Goal: Information Seeking & Learning: Learn about a topic

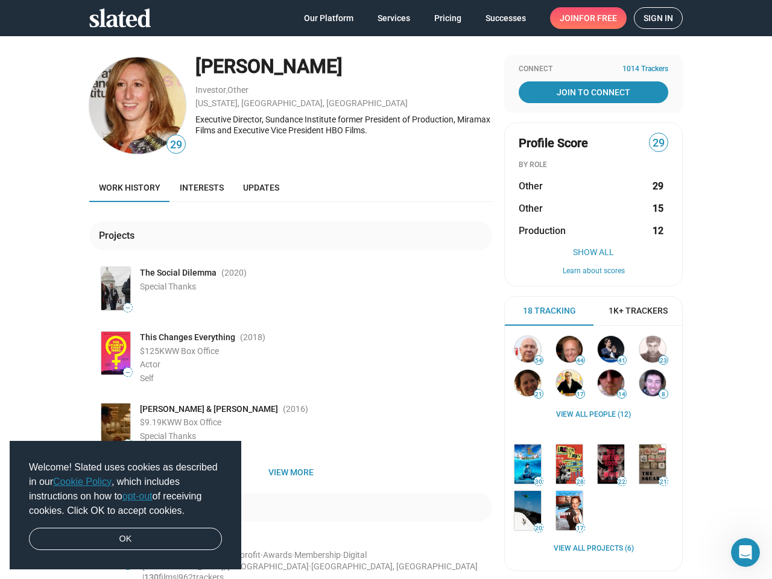
click at [125, 505] on span "Welcome! Slated uses cookies as described in our Cookie Policy , which includes…" at bounding box center [125, 489] width 193 height 58
click at [133, 105] on img at bounding box center [137, 105] width 96 height 96
click at [171, 144] on span "29" at bounding box center [176, 145] width 18 height 16
click at [339, 125] on div "Executive Director, Sundance Institute former President of Production, Miramax …" at bounding box center [343, 125] width 297 height 22
click at [111, 288] on img at bounding box center [115, 288] width 29 height 43
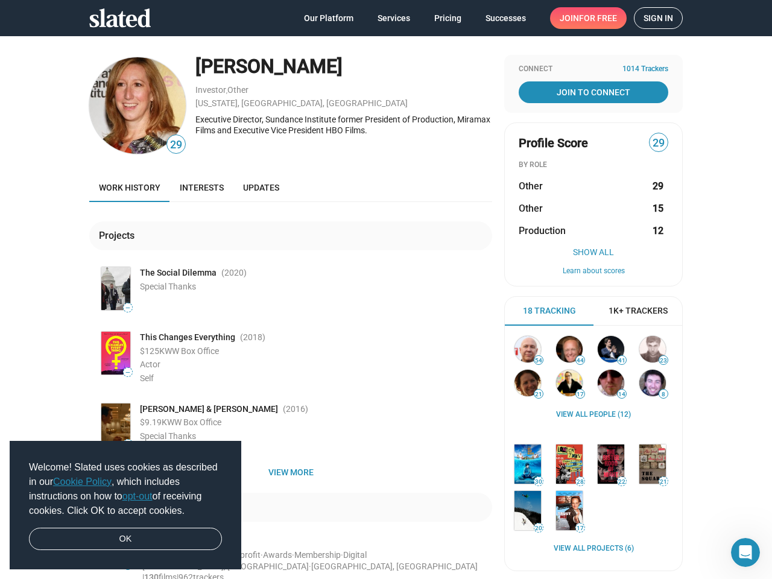
click at [124, 307] on span "—" at bounding box center [128, 307] width 8 height 7
click at [111, 353] on img at bounding box center [115, 353] width 29 height 43
click at [124, 372] on span "—" at bounding box center [128, 372] width 8 height 7
click at [111, 424] on img at bounding box center [115, 424] width 29 height 43
click at [286, 472] on span "View more" at bounding box center [290, 472] width 383 height 22
